Goal: Task Accomplishment & Management: Manage account settings

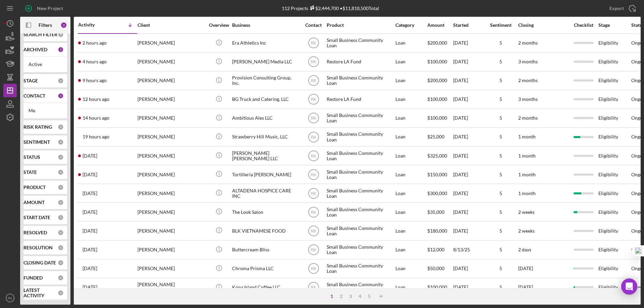
click at [35, 99] on div "CONTACT 1" at bounding box center [43, 96] width 40 height 6
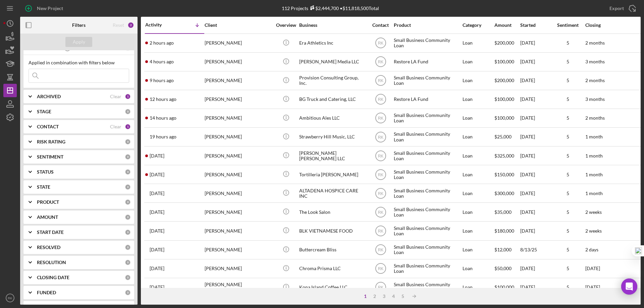
click at [41, 128] on b "CONTACT" at bounding box center [48, 126] width 22 height 5
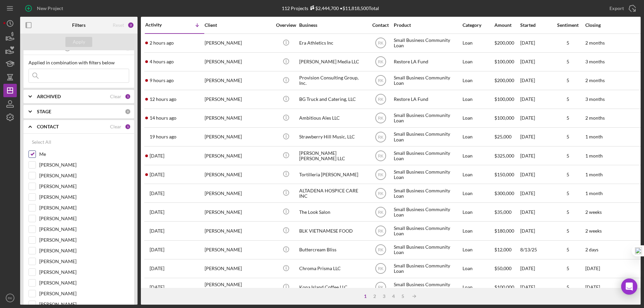
click at [31, 155] on input "Me" at bounding box center [32, 154] width 7 height 7
checkbox input "false"
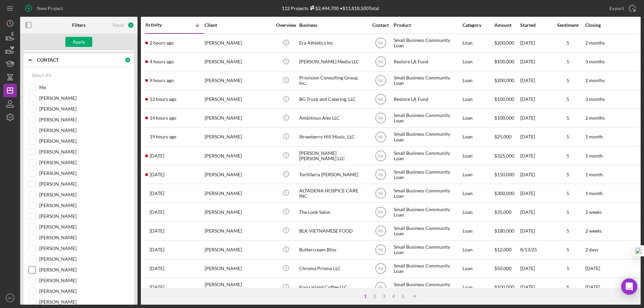
scroll to position [76, 0]
click at [33, 269] on input "[PERSON_NAME]" at bounding box center [32, 269] width 7 height 7
click at [78, 43] on div "Apply" at bounding box center [79, 42] width 12 height 10
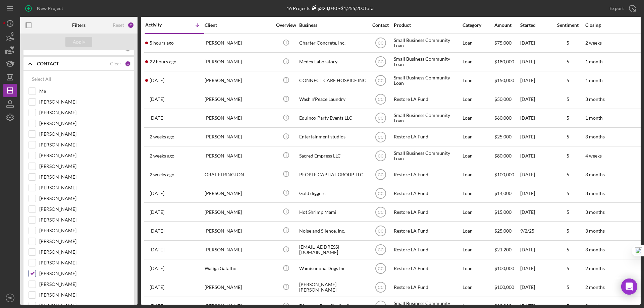
scroll to position [72, 0]
click at [34, 275] on input "[PERSON_NAME]" at bounding box center [32, 273] width 7 height 7
checkbox input "false"
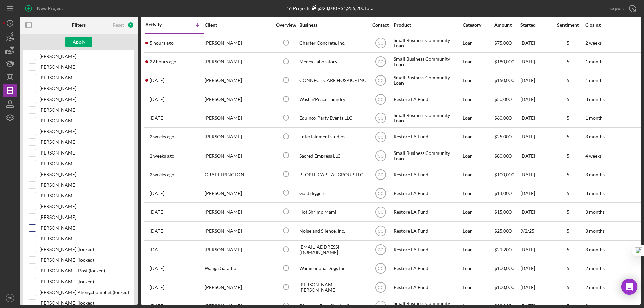
scroll to position [150, 0]
click at [33, 229] on input "[PERSON_NAME]" at bounding box center [32, 227] width 7 height 7
checkbox input "true"
click at [82, 39] on div "Apply" at bounding box center [79, 42] width 12 height 10
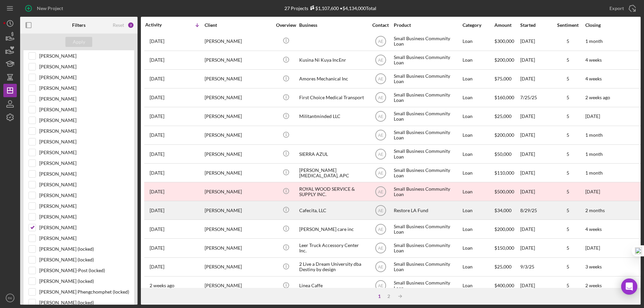
scroll to position [190, 0]
click at [321, 209] on div "Cafecita, LLC" at bounding box center [332, 210] width 67 height 18
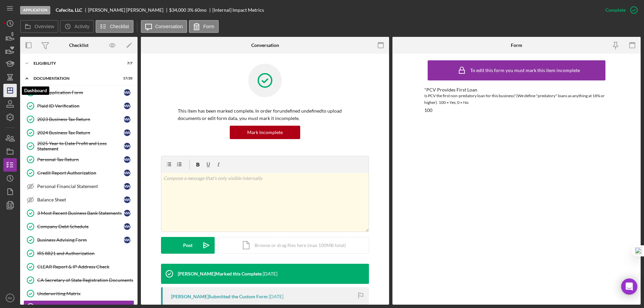
click at [8, 93] on icon "Icon/Dashboard" at bounding box center [10, 90] width 17 height 17
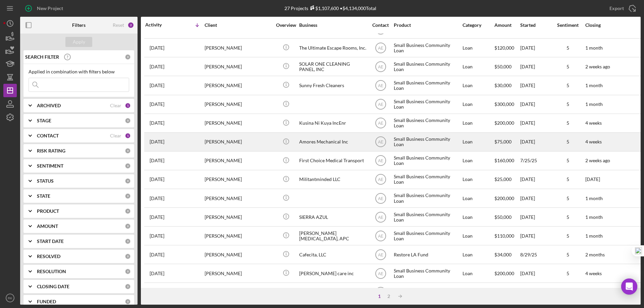
scroll to position [145, 0]
click at [318, 142] on div "Amores Mechanical Inc" at bounding box center [332, 142] width 67 height 18
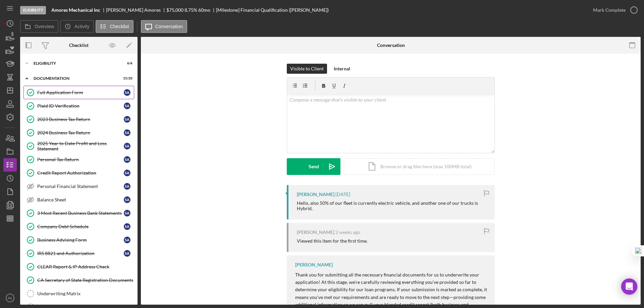
click at [66, 95] on div "Full Application Form" at bounding box center [80, 92] width 87 height 5
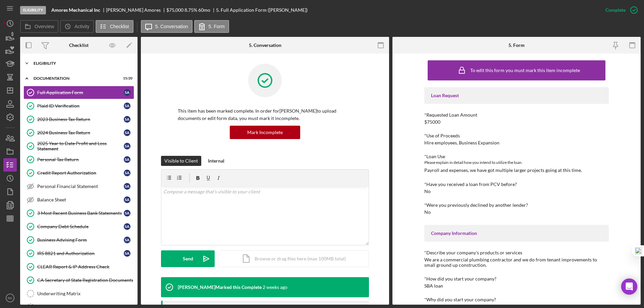
click at [49, 66] on div "Icon/Expander Eligibility 6 / 6" at bounding box center [78, 63] width 117 height 13
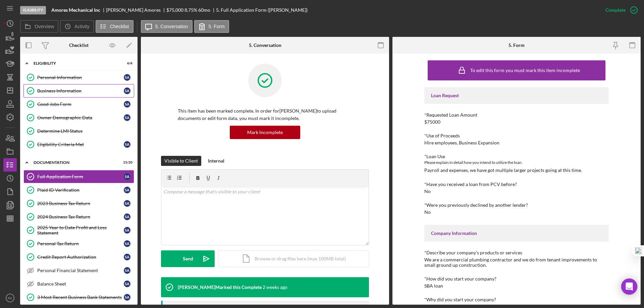
click at [62, 94] on link "Business Information Business Information S A" at bounding box center [78, 90] width 111 height 13
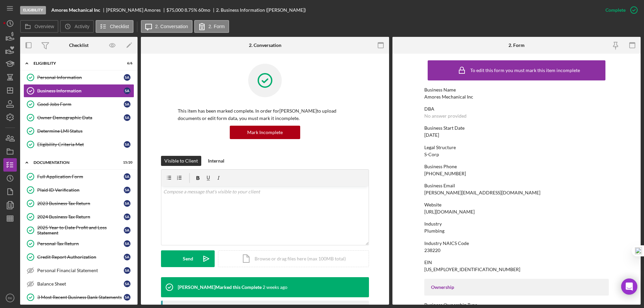
drag, startPoint x: 499, startPoint y: 213, endPoint x: 431, endPoint y: 213, distance: 68.1
click at [424, 214] on div "Website [URL][DOMAIN_NAME]" at bounding box center [516, 208] width 184 height 12
copy div "[URL][DOMAIN_NAME]"
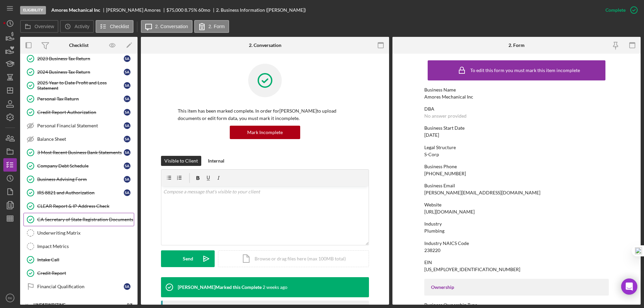
scroll to position [145, 0]
click at [63, 234] on div "Underwriting Matrix" at bounding box center [85, 232] width 97 height 5
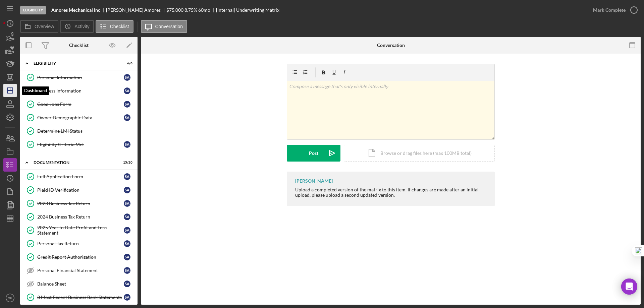
click at [10, 92] on icon "Icon/Dashboard" at bounding box center [10, 90] width 17 height 17
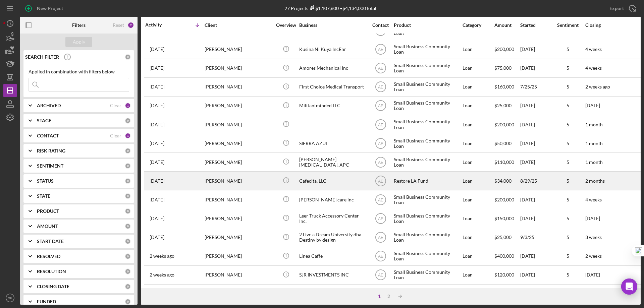
scroll to position [223, 0]
click at [311, 179] on div "Cafecita, LLC" at bounding box center [332, 181] width 67 height 18
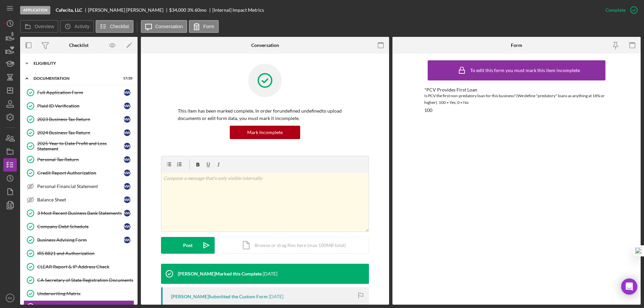
click at [46, 66] on div "Icon/Expander Eligibility 7 / 7" at bounding box center [78, 63] width 117 height 13
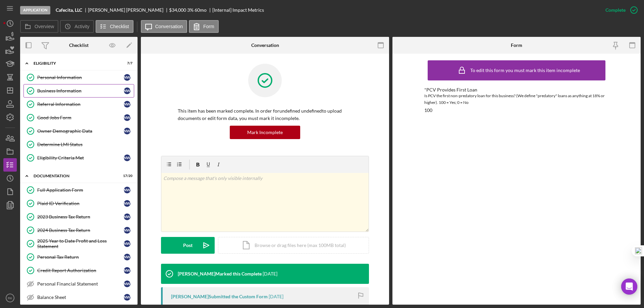
click at [58, 91] on div "Business Information" at bounding box center [80, 90] width 87 height 5
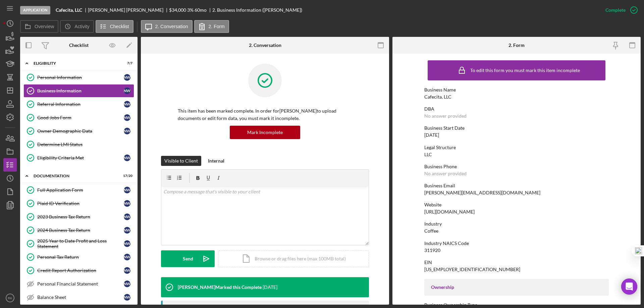
drag, startPoint x: 479, startPoint y: 213, endPoint x: 438, endPoint y: 211, distance: 41.3
click at [425, 212] on div "Website [URL][DOMAIN_NAME]" at bounding box center [516, 208] width 184 height 12
drag, startPoint x: 424, startPoint y: 213, endPoint x: 471, endPoint y: 212, distance: 46.6
click at [480, 212] on form "To edit this form you must mark this item incomplete Business Name Cafecita, LL…" at bounding box center [516, 179] width 248 height 251
copy div "[URL][DOMAIN_NAME]"
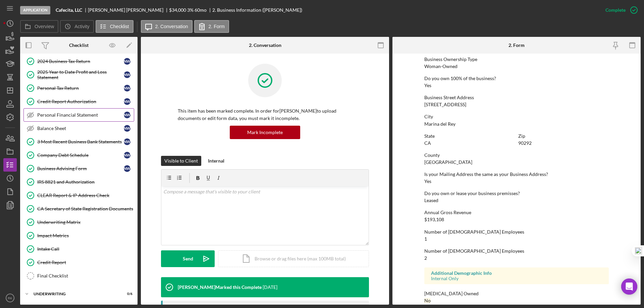
scroll to position [184, 0]
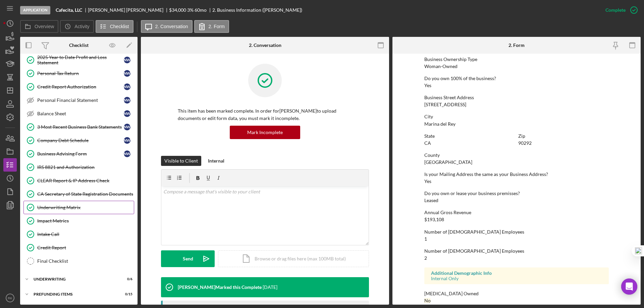
click at [54, 205] on div "Underwriting Matrix" at bounding box center [85, 207] width 97 height 5
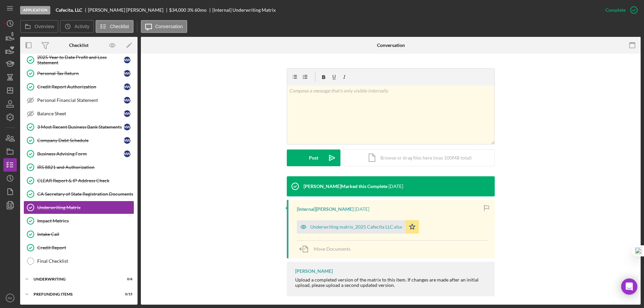
scroll to position [93, 0]
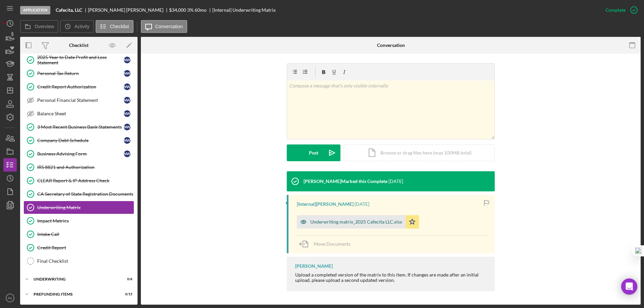
click at [366, 224] on div "Underwriting matrix_2025 Cafecita LLC.xlsx" at bounding box center [356, 221] width 92 height 5
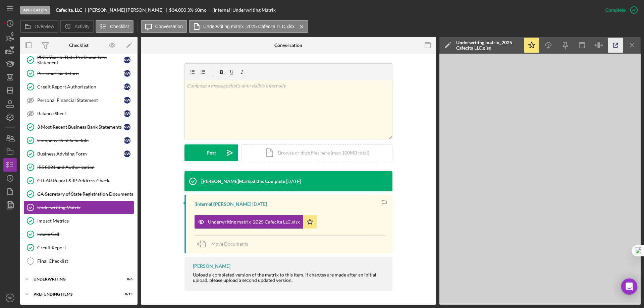
click at [614, 48] on icon "button" at bounding box center [615, 45] width 4 height 4
click at [64, 128] on div "3 Most Recent Business Bank Statements" at bounding box center [80, 126] width 87 height 5
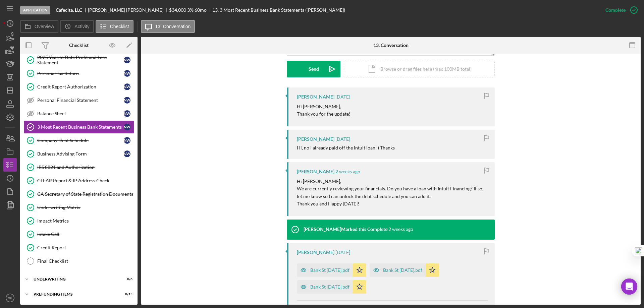
scroll to position [190, 0]
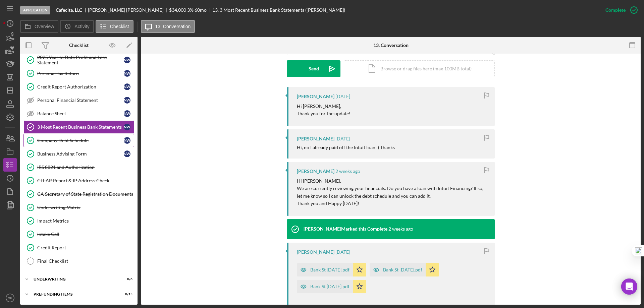
click at [71, 140] on div "Company Debt Schedule" at bounding box center [80, 140] width 87 height 5
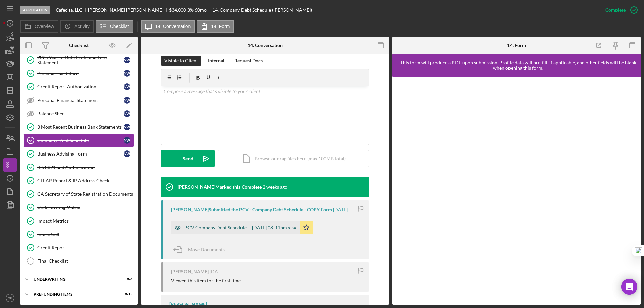
scroll to position [101, 0]
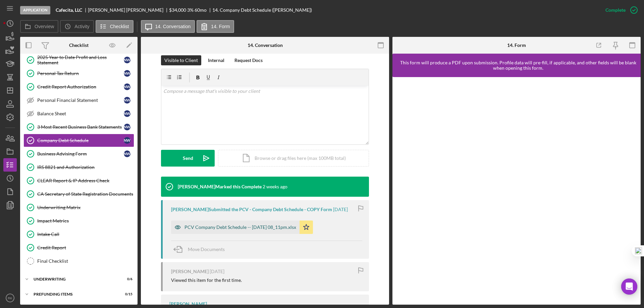
click at [230, 229] on div "PCV Company Debt Schedule -- [DATE] 08_11pm.xlsx" at bounding box center [240, 227] width 112 height 5
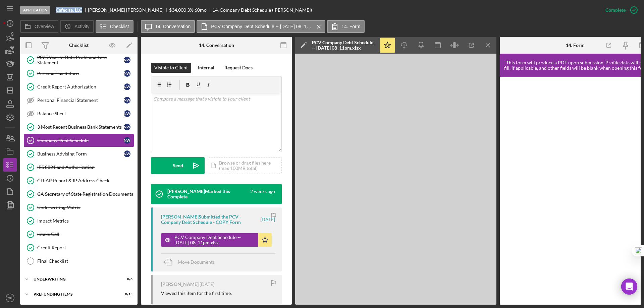
drag, startPoint x: 55, startPoint y: 10, endPoint x: 82, endPoint y: 10, distance: 26.8
click at [82, 10] on div "Application Cafecita, LLC [PERSON_NAME] $34,000 $13,600 3 % 60 mo 14. Company D…" at bounding box center [309, 10] width 579 height 20
copy b "Cafecita, LLC"
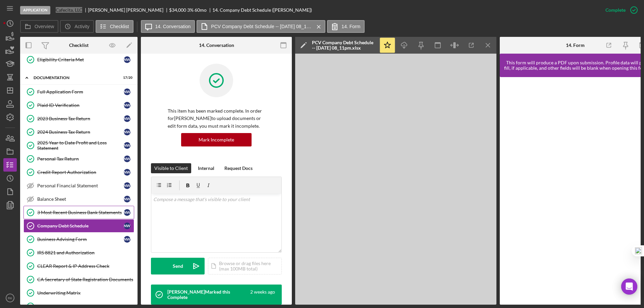
scroll to position [96, 0]
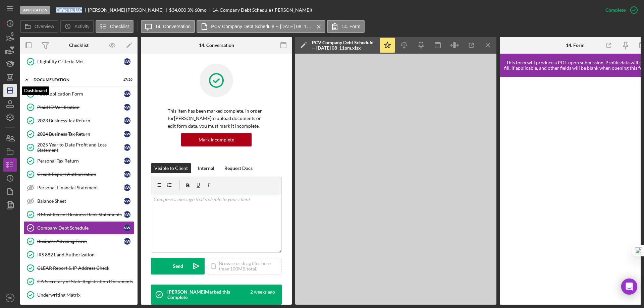
drag, startPoint x: 10, startPoint y: 94, endPoint x: 14, endPoint y: 94, distance: 4.0
click at [10, 93] on polygon "button" at bounding box center [9, 90] width 5 height 5
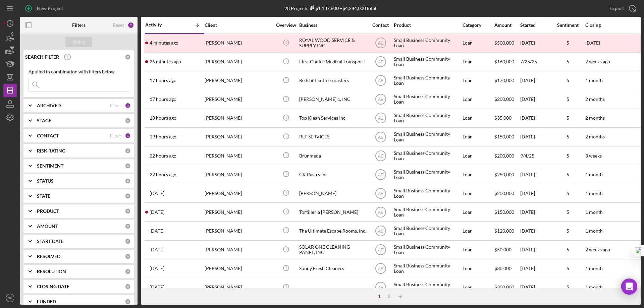
click at [44, 136] on b "CONTACT" at bounding box center [48, 135] width 22 height 5
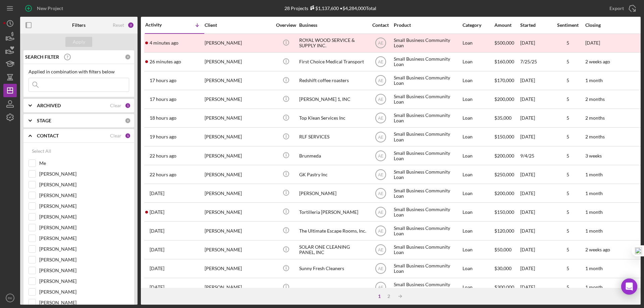
drag, startPoint x: 118, startPoint y: 135, endPoint x: 110, endPoint y: 135, distance: 8.1
click at [118, 135] on div "Clear" at bounding box center [115, 135] width 11 height 5
checkbox input "false"
click at [33, 164] on input "Me" at bounding box center [32, 163] width 7 height 7
checkbox input "true"
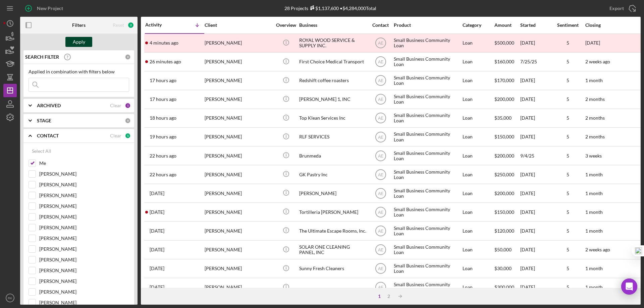
click at [86, 39] on button "Apply" at bounding box center [78, 42] width 27 height 10
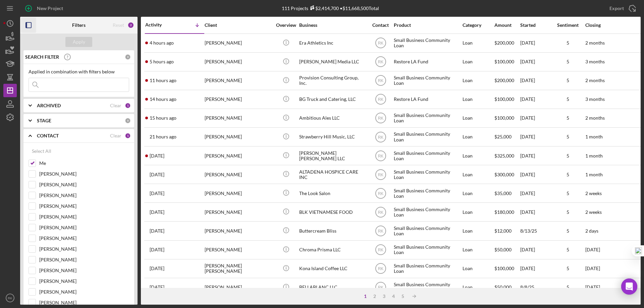
click at [30, 25] on icon "button" at bounding box center [28, 25] width 15 height 15
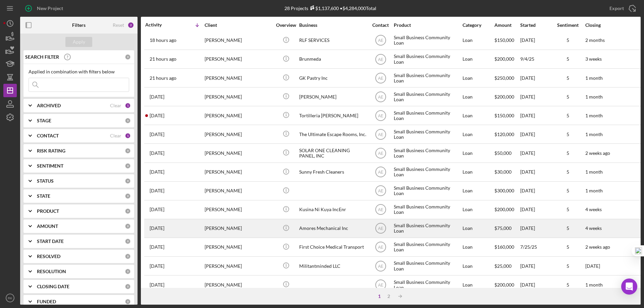
scroll to position [78, 0]
click at [317, 228] on div "Amores Mechanical Inc" at bounding box center [332, 228] width 67 height 18
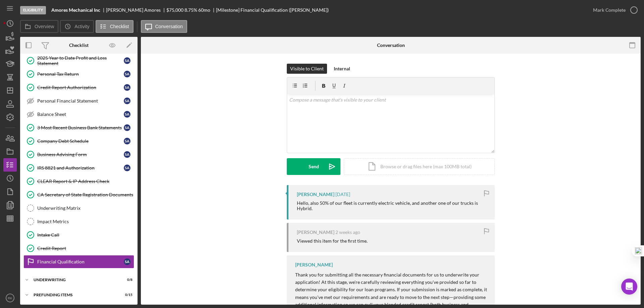
scroll to position [86, 0]
click at [63, 145] on link "Company Debt Schedule Company Debt Schedule S A" at bounding box center [78, 140] width 111 height 13
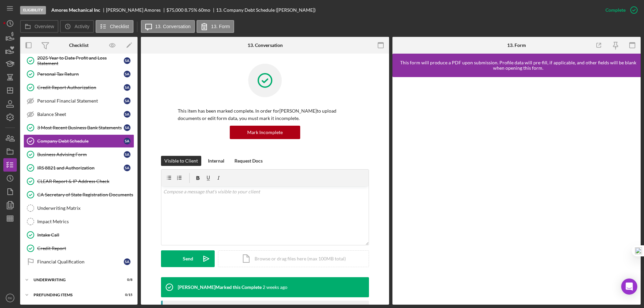
scroll to position [86, 0]
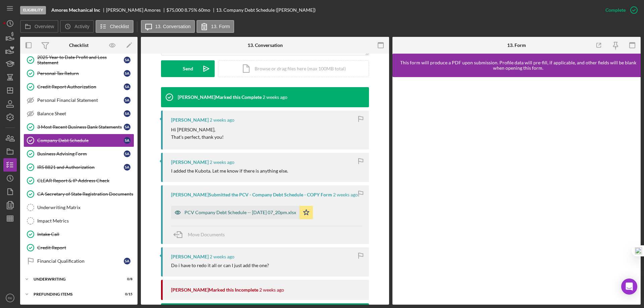
click at [237, 214] on div "PCV Company Debt Schedule -- 2025-09-11 07_20pm.xlsx" at bounding box center [240, 212] width 112 height 5
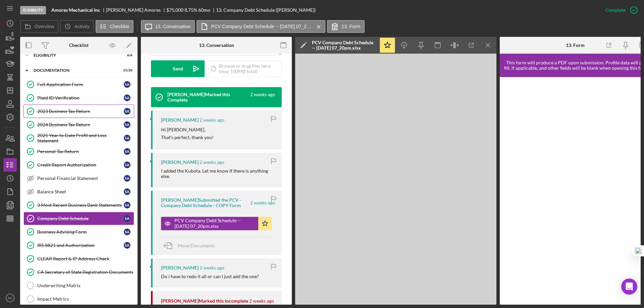
scroll to position [0, 0]
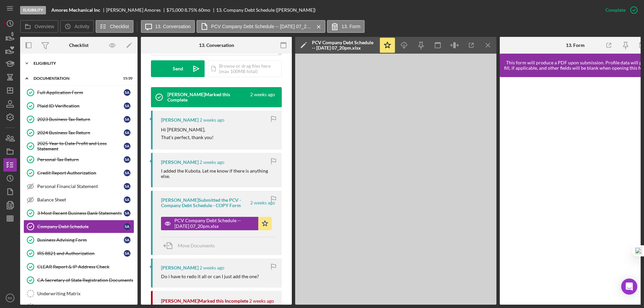
click at [44, 64] on div "Eligibility" at bounding box center [82, 63] width 96 height 4
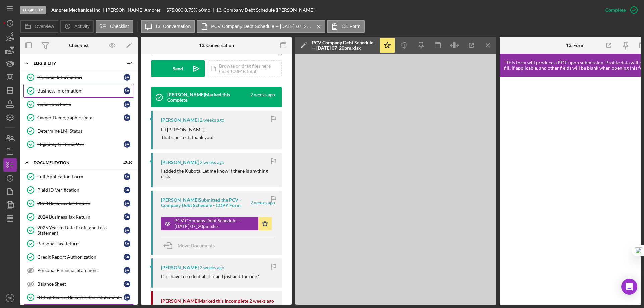
click at [57, 91] on div "Business Information" at bounding box center [80, 90] width 87 height 5
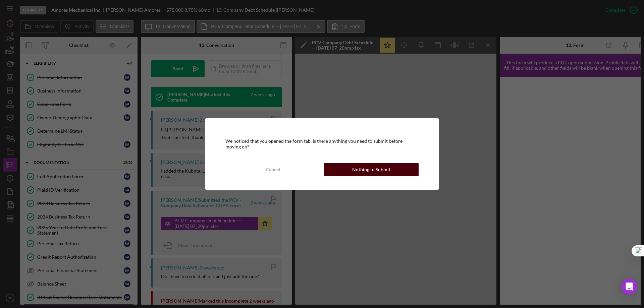
click at [340, 175] on button "Nothing to Submit" at bounding box center [371, 169] width 95 height 13
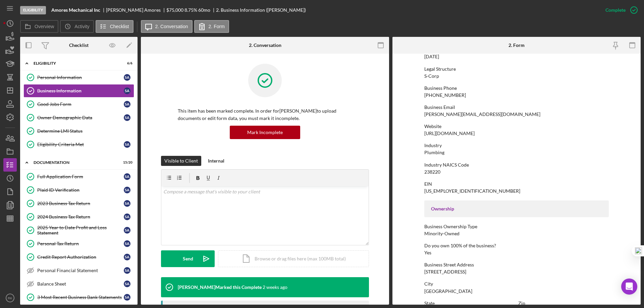
scroll to position [78, 0]
click at [11, 152] on icon "button" at bounding box center [10, 151] width 17 height 17
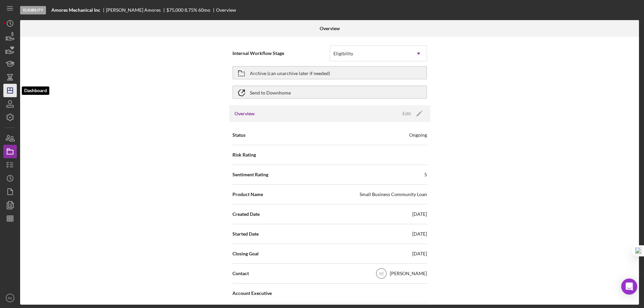
click at [12, 92] on polygon "button" at bounding box center [9, 90] width 5 height 5
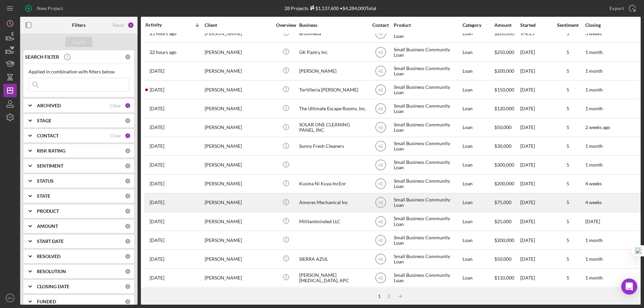
scroll to position [123, 0]
click at [324, 203] on div "Amores Mechanical Inc" at bounding box center [332, 203] width 67 height 18
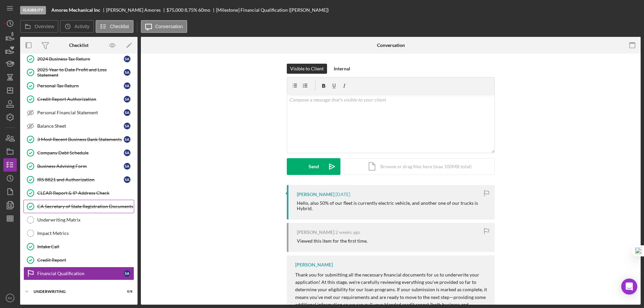
scroll to position [86, 0]
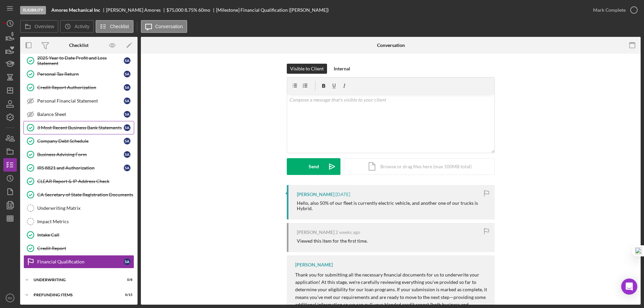
click at [56, 126] on div "3 Most Recent Business Bank Statements" at bounding box center [80, 127] width 87 height 5
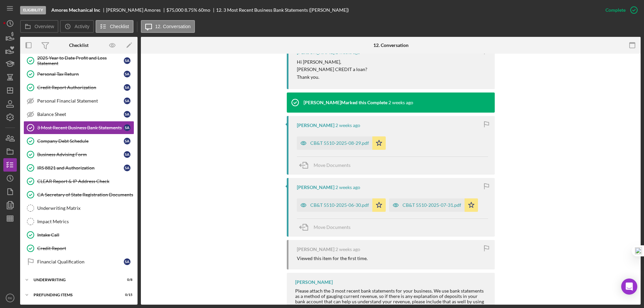
scroll to position [436, 0]
click at [341, 145] on div "CB&T 5510-2025-08-29.pdf" at bounding box center [339, 142] width 59 height 5
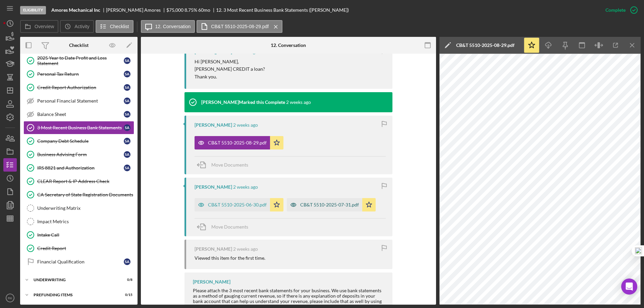
click at [310, 207] on div "CB&T 5510-2025-07-31.pdf" at bounding box center [329, 204] width 59 height 5
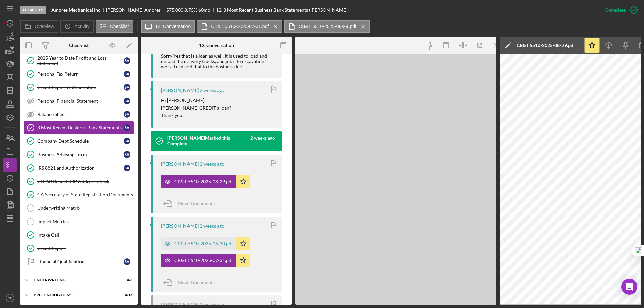
scroll to position [475, 0]
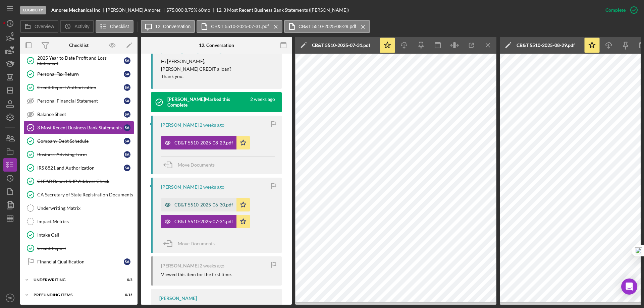
click at [206, 205] on div "CB&T 5510-2025-06-30.pdf" at bounding box center [203, 204] width 59 height 5
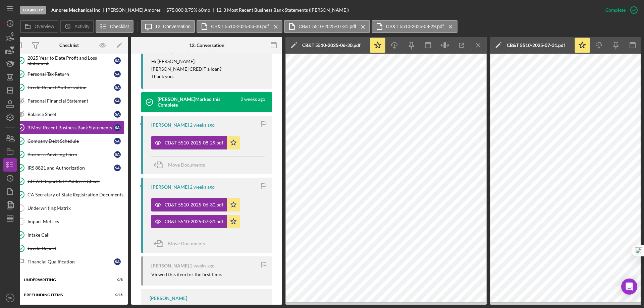
scroll to position [0, 1]
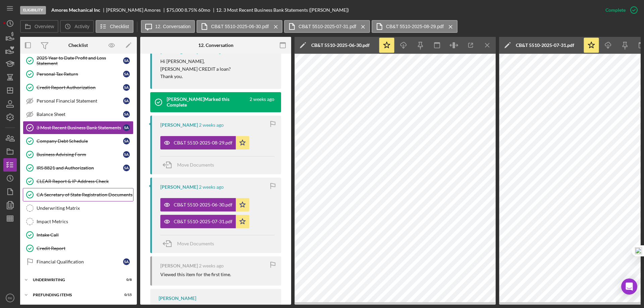
click at [58, 193] on div "CA Secretary of State Registration Documents" at bounding box center [85, 194] width 97 height 5
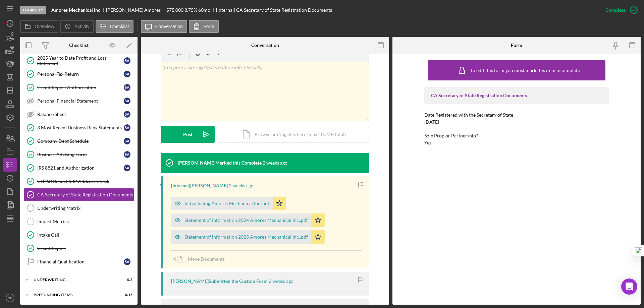
scroll to position [112, 0]
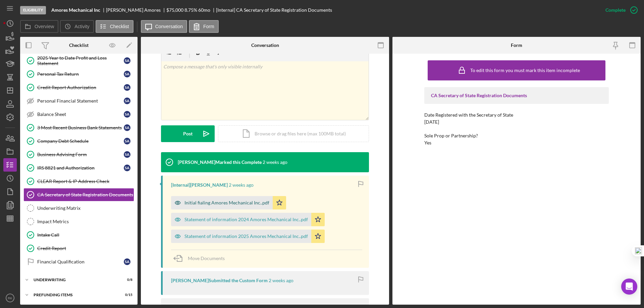
click at [223, 204] on div "Initial fialing Amores Mechanical Inc..pdf" at bounding box center [226, 202] width 85 height 5
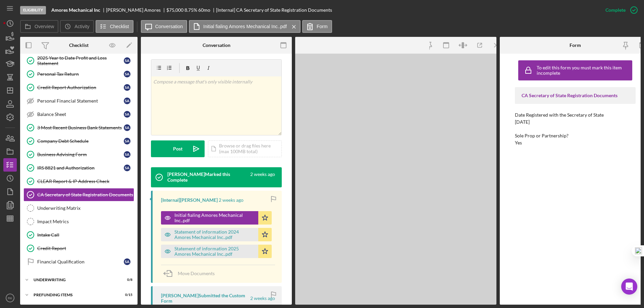
scroll to position [119, 0]
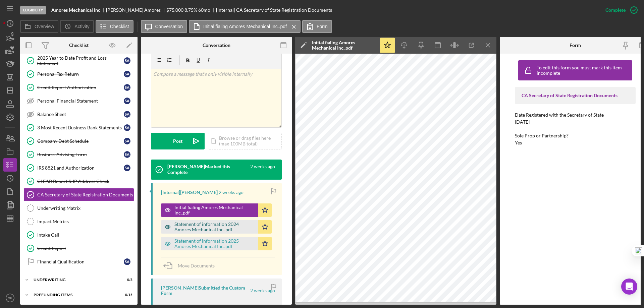
click at [207, 222] on div "Statement of information 2024 Amores Mechanical Inc..pdf" at bounding box center [214, 227] width 80 height 11
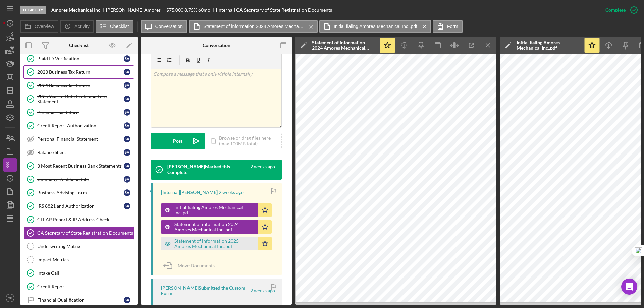
scroll to position [0, 0]
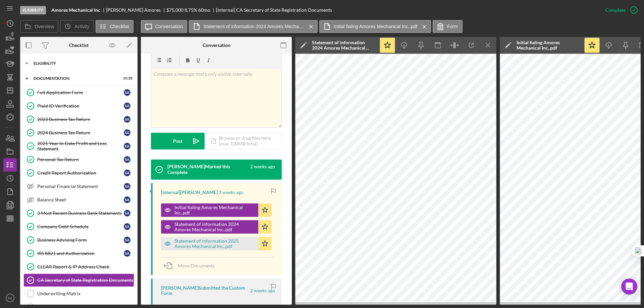
click at [50, 68] on div "Icon/Expander Eligibility 6 / 6" at bounding box center [78, 63] width 117 height 13
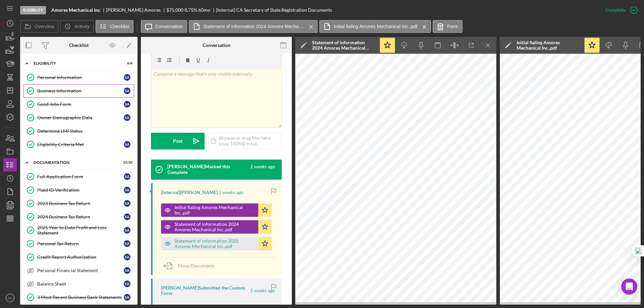
drag, startPoint x: 61, startPoint y: 92, endPoint x: 192, endPoint y: 88, distance: 130.9
click at [62, 92] on div "Business Information" at bounding box center [80, 90] width 87 height 5
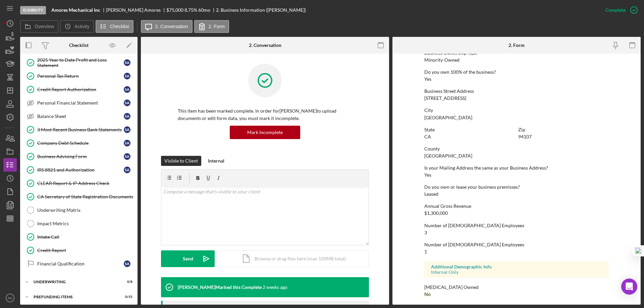
scroll to position [255, 0]
